Goal: Transaction & Acquisition: Subscribe to service/newsletter

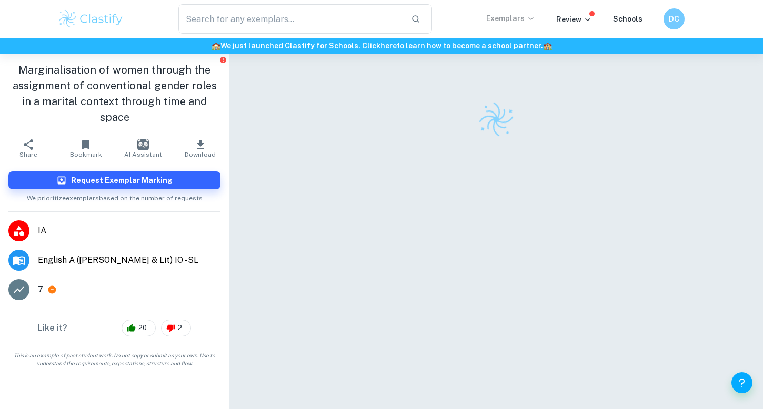
click at [508, 21] on p "Exemplars" at bounding box center [510, 19] width 49 height 12
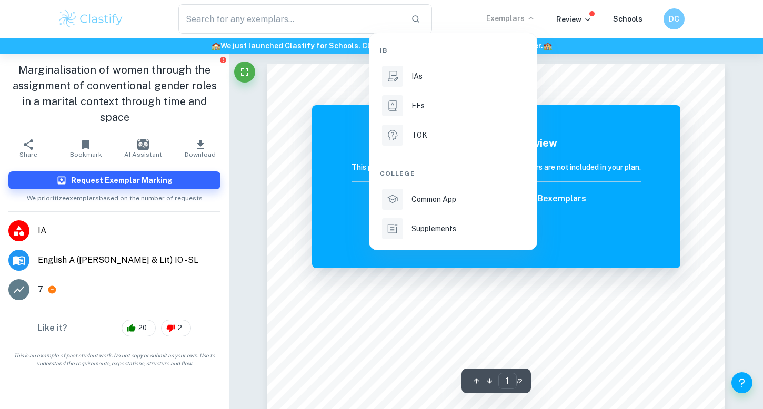
click at [569, 21] on div at bounding box center [381, 204] width 763 height 409
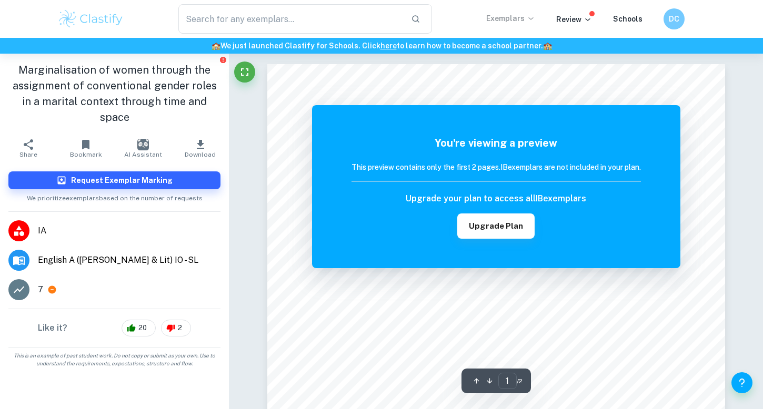
click at [526, 23] on p "Exemplars" at bounding box center [510, 19] width 49 height 12
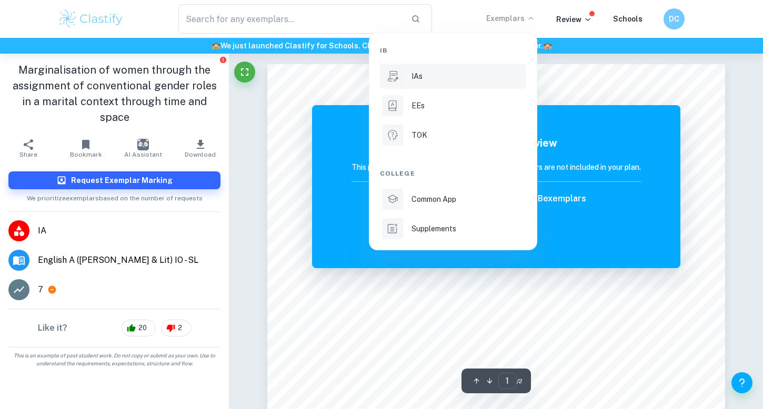
click at [467, 82] on li "IAs" at bounding box center [453, 76] width 146 height 25
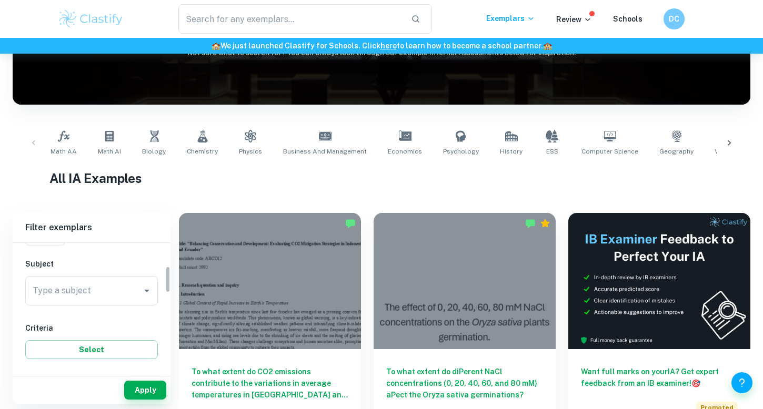
scroll to position [110, 0]
click at [129, 297] on div "Type a subject" at bounding box center [91, 285] width 133 height 29
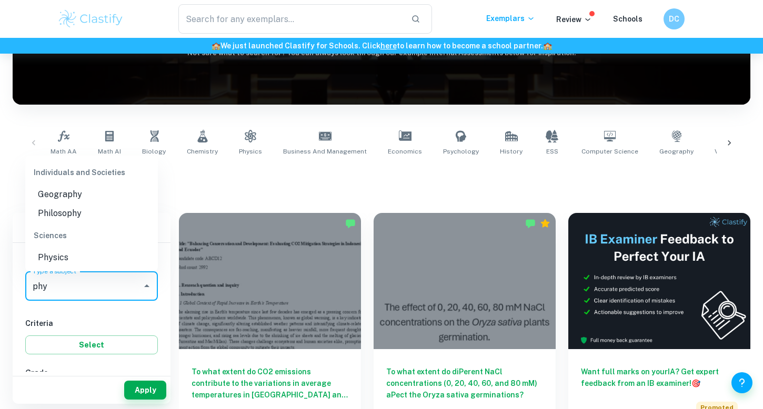
click at [98, 266] on li "Physics" at bounding box center [91, 257] width 133 height 19
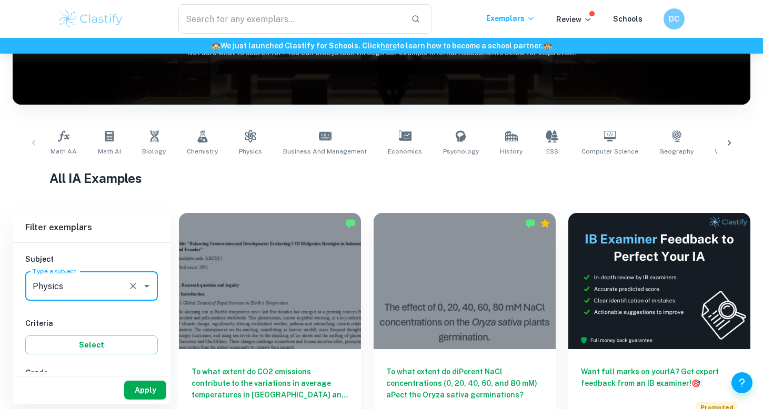
type input "Physics"
click at [136, 383] on button "Apply" at bounding box center [145, 390] width 42 height 19
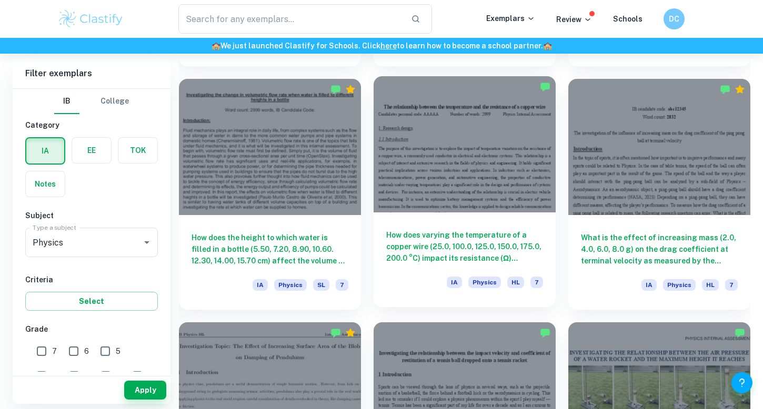
scroll to position [769, 0]
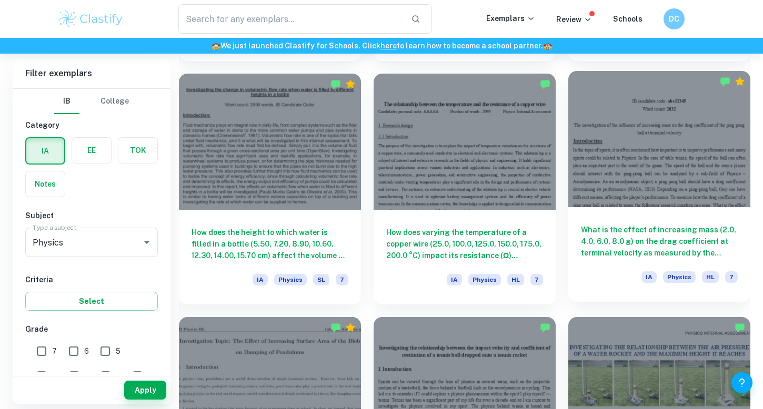
click at [613, 228] on h6 "What is the effect of increasing mass (2.0, 4.0, 6.0, 8.0 g) on the drag coeffi…" at bounding box center [659, 241] width 157 height 35
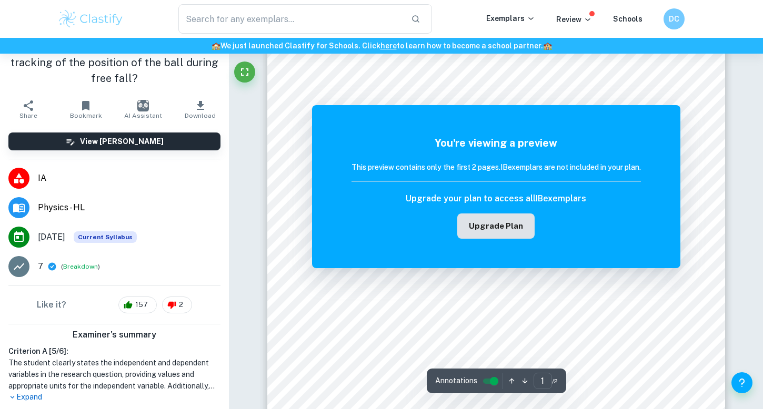
scroll to position [135, 0]
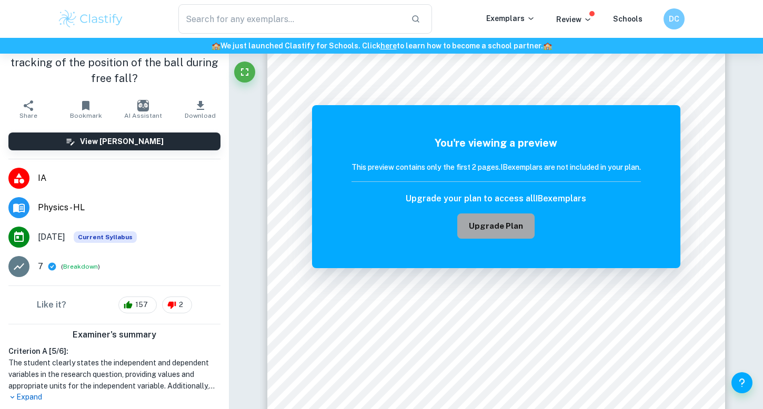
click at [510, 228] on button "Upgrade Plan" at bounding box center [495, 226] width 77 height 25
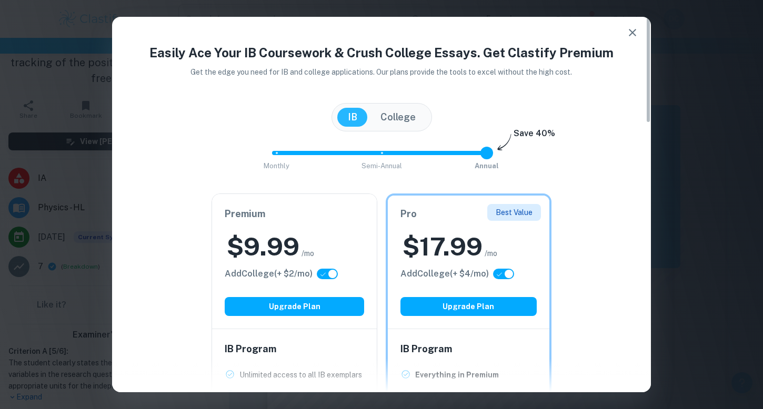
click at [395, 123] on button "College" at bounding box center [398, 117] width 56 height 19
checkbox input "false"
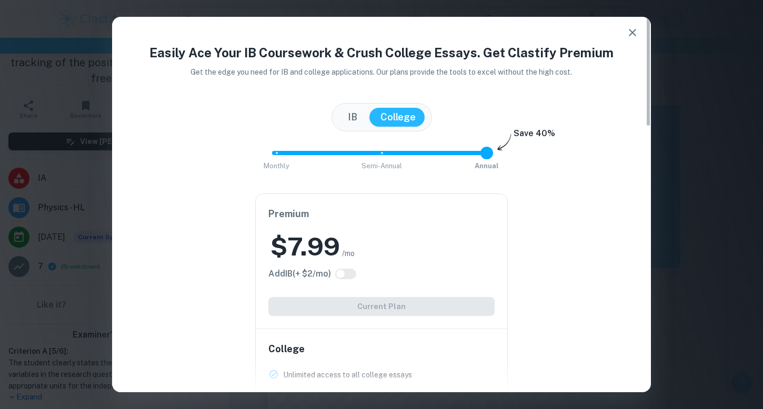
click at [386, 314] on div "Premium $ 7.99 /mo Add IB (+ $ 2 /mo) Current Plan" at bounding box center [381, 261] width 251 height 135
click at [358, 119] on button "IB" at bounding box center [352, 117] width 31 height 19
checkbox input "true"
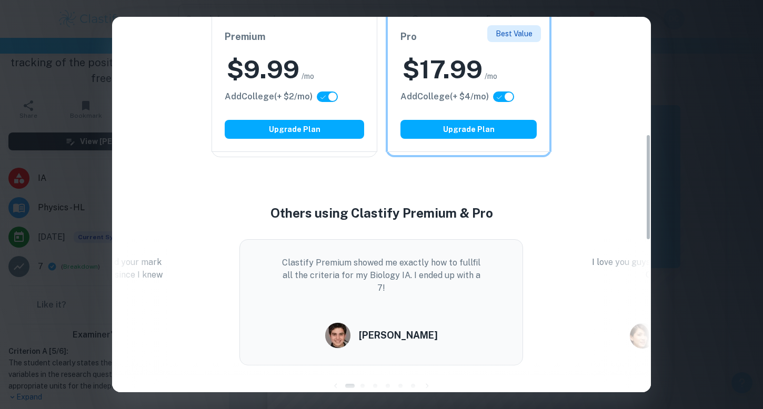
scroll to position [0, 0]
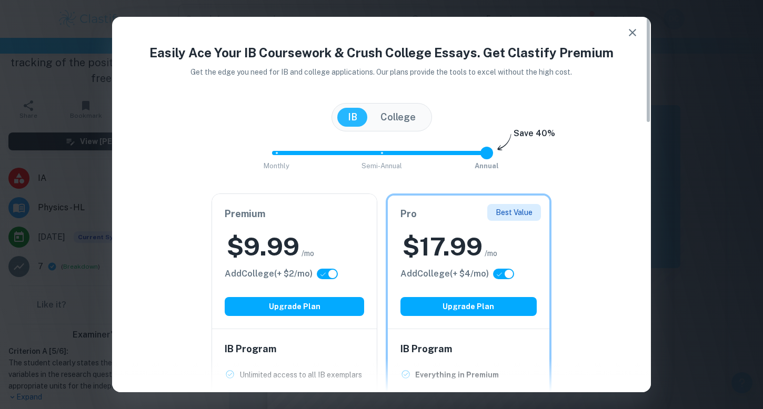
click at [413, 119] on button "College" at bounding box center [398, 117] width 56 height 19
checkbox input "false"
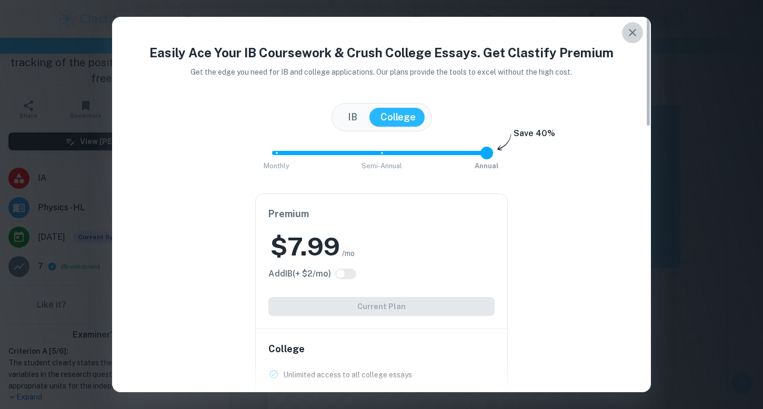
click at [624, 25] on button "button" at bounding box center [632, 32] width 21 height 21
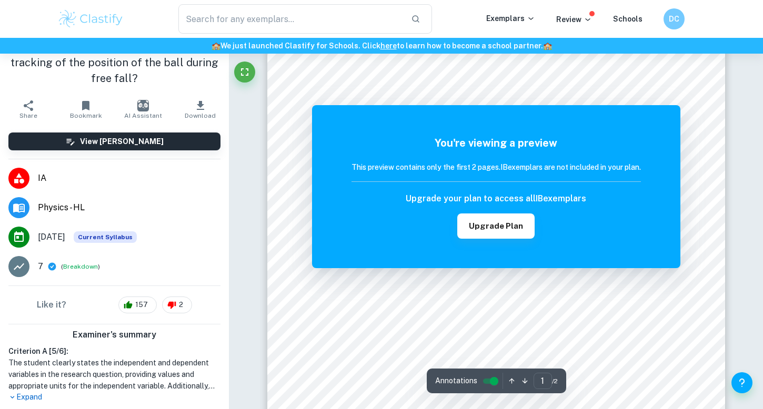
scroll to position [90, 0]
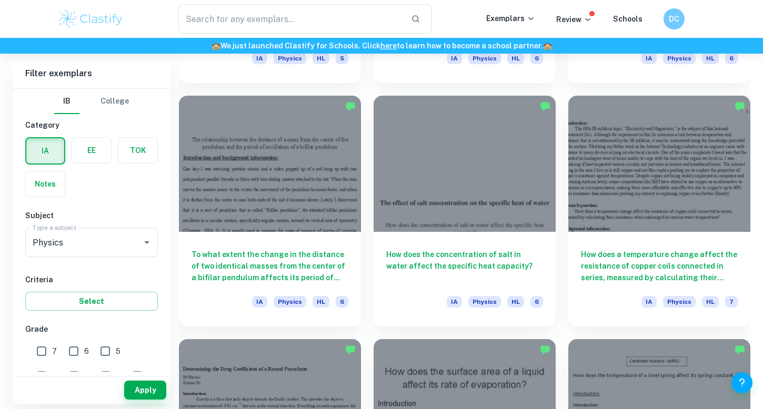
scroll to position [3186, 0]
